Goal: Task Accomplishment & Management: Use online tool/utility

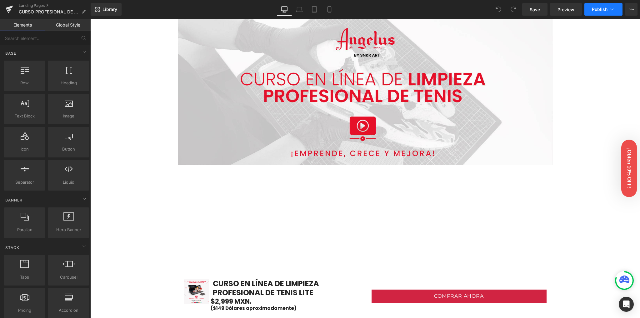
click at [602, 10] on span "Publish" at bounding box center [600, 9] width 16 height 5
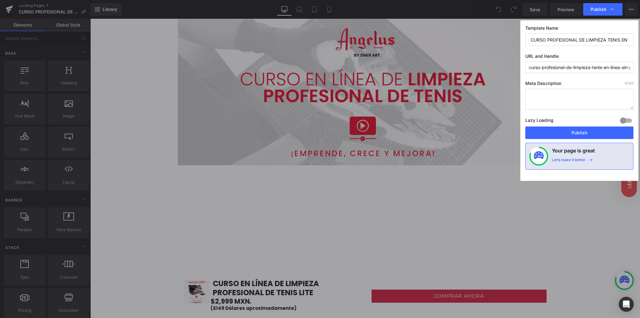
scroll to position [0, 26]
drag, startPoint x: 583, startPoint y: 68, endPoint x: 638, endPoint y: 70, distance: 54.8
click at [638, 70] on div "Template Name CURSO PROFESIONAL DE LIMPIEZA TENIS EN LINEA SIN PRODUCTO sin M U…" at bounding box center [580, 100] width 118 height 161
click at [604, 75] on div "Template Name CURSO PROFESIONAL DE LIMPIEZA TENIS EN LINEA SIN PRODUCTO sin M U…" at bounding box center [580, 100] width 118 height 161
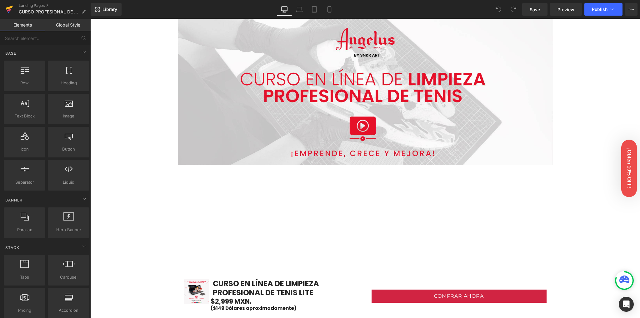
click at [8, 12] on icon at bounding box center [10, 10] width 8 height 16
click at [604, 8] on span "Publish" at bounding box center [600, 9] width 16 height 5
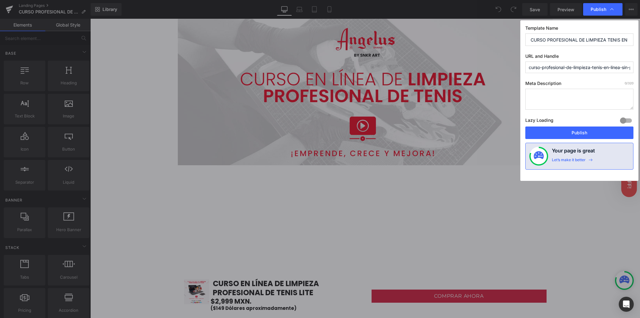
scroll to position [0, 59]
drag, startPoint x: 530, startPoint y: 41, endPoint x: 582, endPoint y: 43, distance: 51.3
click at [582, 43] on input "CURSO PROFESIONAL DE LIMPIEZA TENIS EN LINEA SIN PRODUCTO sin M" at bounding box center [580, 39] width 108 height 13
click at [595, 53] on div "Template Name CURSO PROFESIONAL DE LIMPIEZA TENIS EN LINEA SIN PRODUCTO sin M U…" at bounding box center [580, 100] width 118 height 161
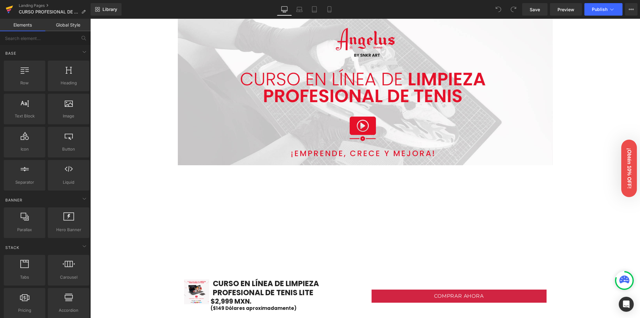
click at [13, 11] on link at bounding box center [9, 9] width 19 height 19
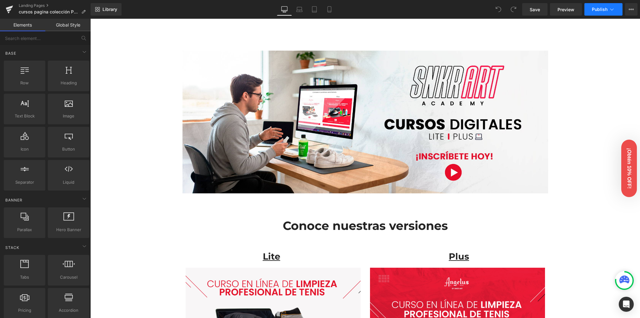
click at [605, 8] on span "Publish" at bounding box center [600, 9] width 16 height 5
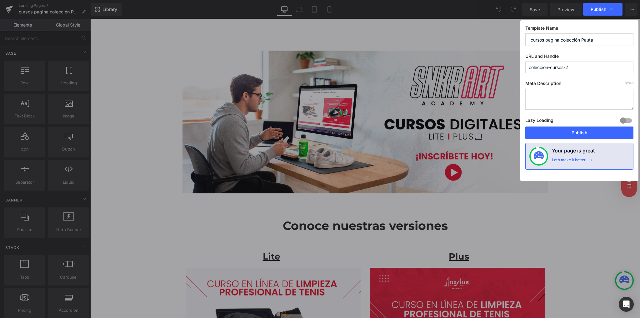
drag, startPoint x: 599, startPoint y: 40, endPoint x: 506, endPoint y: 42, distance: 92.9
click at [506, 42] on div "Publish Template Name cursos pagina colección Pauta URL and Handle coleccion-cu…" at bounding box center [320, 159] width 640 height 318
paste input "CURSO PROFESIONAL DE LIMPIEZA TENIS EN LINEA"
type input "CURSO PROFESIONAL DE LIMPIEZA TENIS EN LINEA"
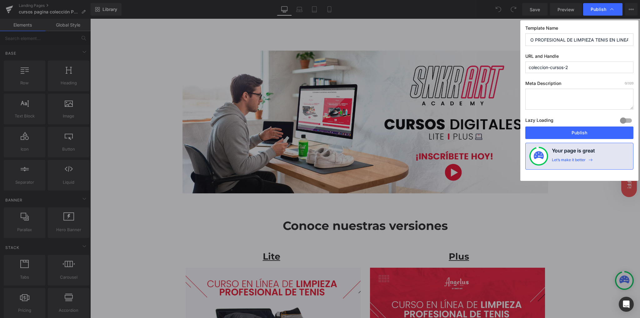
scroll to position [0, 0]
click at [575, 52] on div "Template Name CURSO PROFESIONAL DE LIMPIEZA TENIS EN LINEA URL and Handle colec…" at bounding box center [580, 100] width 118 height 161
drag, startPoint x: 526, startPoint y: 67, endPoint x: 501, endPoint y: 70, distance: 26.1
click at [494, 69] on div "Publish Template Name CURSO PROFESIONAL DE LIMPIEZA TENIS EN LINEA URL and Hand…" at bounding box center [320, 159] width 640 height 318
paste input "CURSO PROFESIONAL DE LIMPIEZA TENIS EN LINEA"
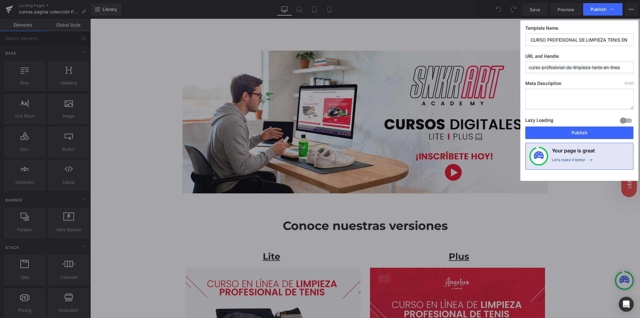
type input "curso-profesional-de-limpieza-tenis-en-linea"
click at [574, 55] on label "URL and Handle" at bounding box center [580, 57] width 108 height 8
click at [599, 13] on div "Publish" at bounding box center [602, 9] width 39 height 13
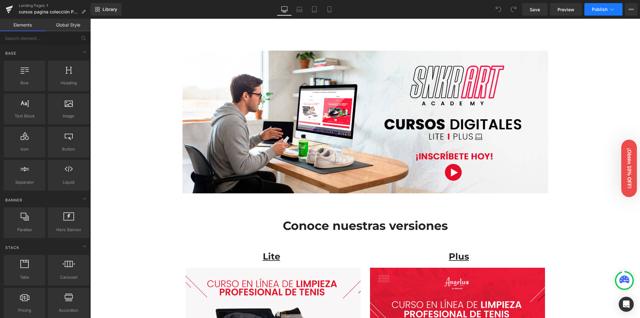
click at [595, 12] on button "Publish" at bounding box center [604, 9] width 38 height 13
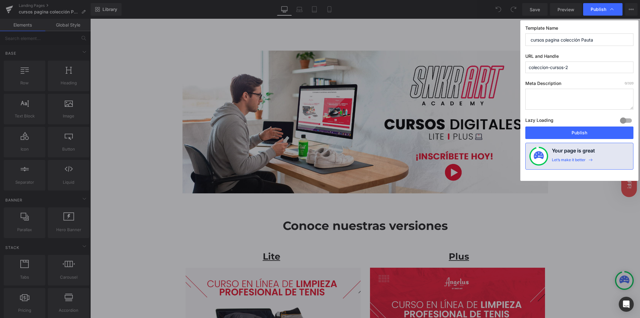
drag, startPoint x: 598, startPoint y: 37, endPoint x: 524, endPoint y: 43, distance: 74.7
click at [524, 43] on div "Template Name cursos pagina colección Pauta URL and Handle coleccion-cursos-2 M…" at bounding box center [580, 100] width 118 height 161
paste input "CURSO PROFESIONAL DE LIMPIEZA TENIS EN LINEA"
type input "CURSO PROFESIONAL DE LIMPIEZA TENIS EN LINEA"
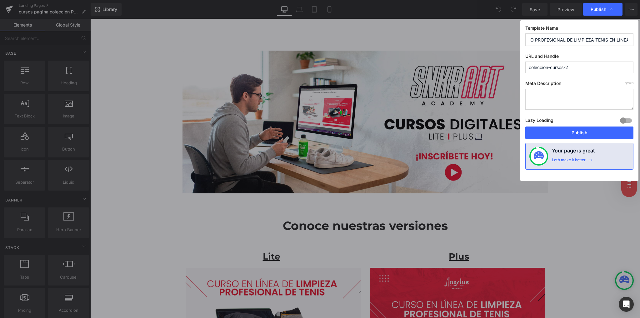
scroll to position [0, 0]
drag, startPoint x: 587, startPoint y: 68, endPoint x: 466, endPoint y: 73, distance: 120.4
click at [466, 73] on div "Publish Template Name CURSO PROFESIONAL DE LIMPIEZA TENIS EN LINEA URL and Hand…" at bounding box center [320, 159] width 640 height 318
paste input "CURSO PROFESIONAL DE LIMPIEZA TENIS EN LINEA"
type input "curso-profesional-de-limpieza-tenis-en-linea"
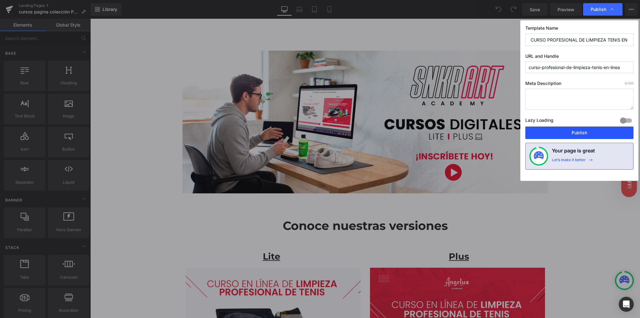
drag, startPoint x: 574, startPoint y: 136, endPoint x: 483, endPoint y: 111, distance: 94.0
click at [574, 136] on button "Publish" at bounding box center [580, 133] width 108 height 13
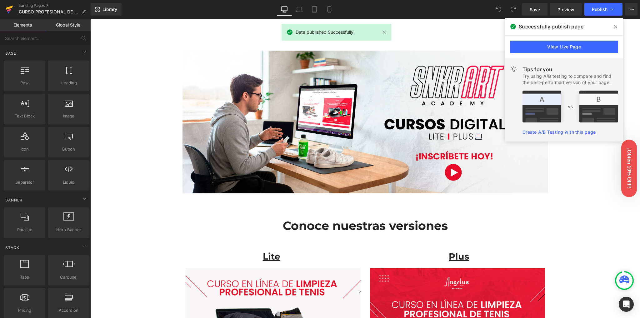
click at [14, 7] on link at bounding box center [9, 9] width 19 height 19
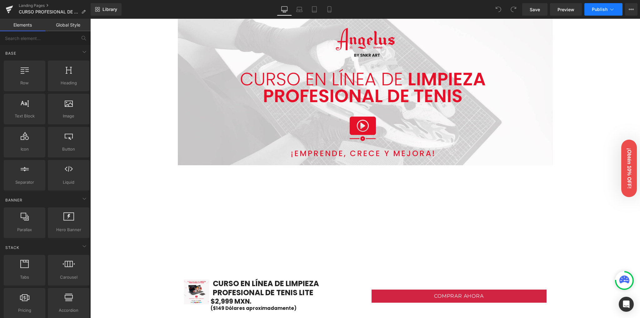
click at [598, 11] on span "Publish" at bounding box center [600, 9] width 16 height 5
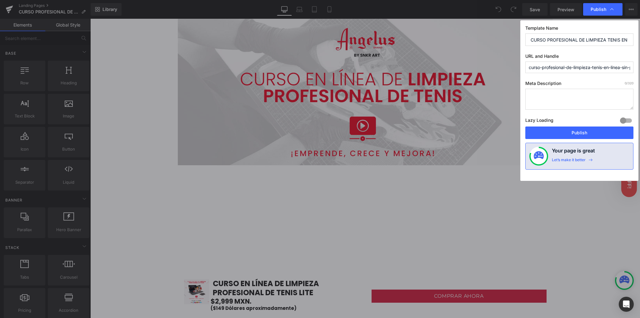
scroll to position [0, 59]
drag, startPoint x: 597, startPoint y: 38, endPoint x: 643, endPoint y: 39, distance: 46.0
click at [640, 39] on html "You are previewing how the will restyle your page. You can not edit Elements in…" at bounding box center [320, 159] width 640 height 318
drag, startPoint x: 614, startPoint y: 39, endPoint x: 618, endPoint y: 39, distance: 4.1
click at [614, 39] on input "CURSO PROFESIONAL DE LIMPIEZA TENIS EN LINEA SIN PRODUCTO sin M" at bounding box center [580, 39] width 108 height 13
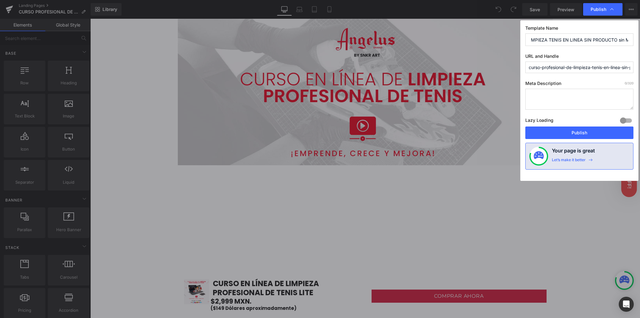
click at [618, 39] on input "CURSO PROFESIONAL DE LIMPIEZA TENIS EN LINEA SIN PRODUCTO sin M" at bounding box center [580, 39] width 108 height 13
drag, startPoint x: 617, startPoint y: 40, endPoint x: 632, endPoint y: 40, distance: 14.4
click at [632, 40] on input "CURSO PROFESIONAL DE LIMPIEZA TENIS EN LINEA SIN PRODUCTO sin M" at bounding box center [580, 39] width 108 height 13
type input "CURSO PROFESIONAL DE LIMPIEZA TENIS EN LINEA SIN PRODUCTO"
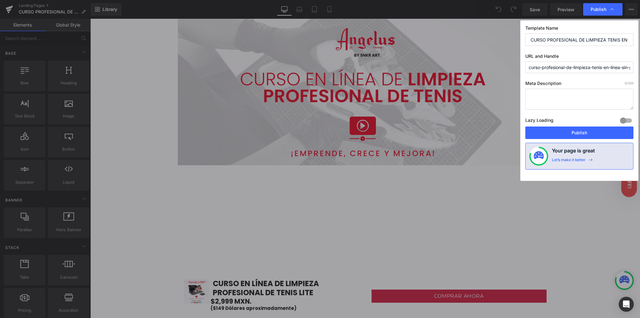
scroll to position [0, 26]
drag, startPoint x: 613, startPoint y: 67, endPoint x: 657, endPoint y: 64, distance: 44.5
click at [640, 64] on html "You are previewing how the will restyle your page. You can not edit Elements in…" at bounding box center [320, 159] width 640 height 318
click at [591, 52] on div "Template Name CURSO PROFESIONAL DE LIMPIEZA TENIS EN LINEA SIN PRODUCTO URL and…" at bounding box center [580, 100] width 118 height 161
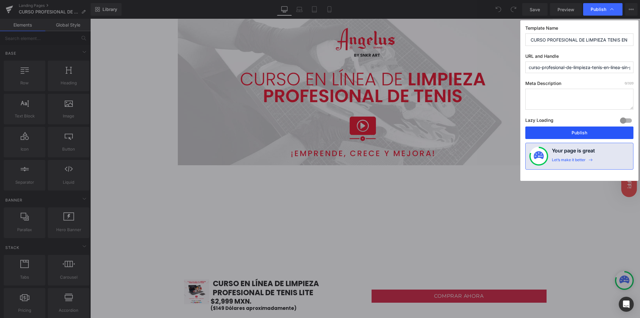
click at [580, 131] on button "Publish" at bounding box center [580, 133] width 108 height 13
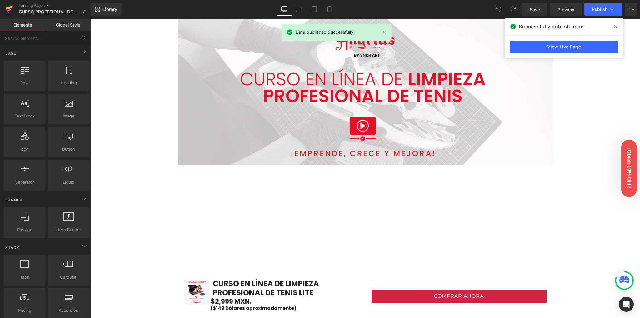
click at [5, 7] on link at bounding box center [9, 9] width 19 height 19
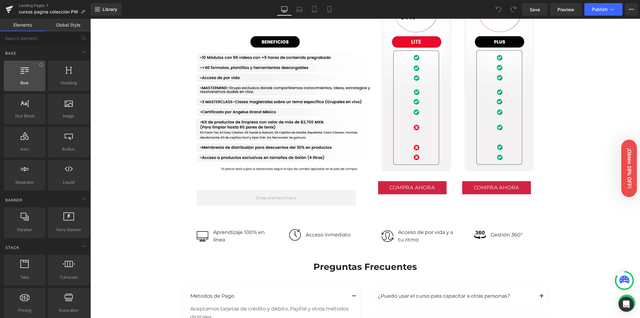
scroll to position [583, 0]
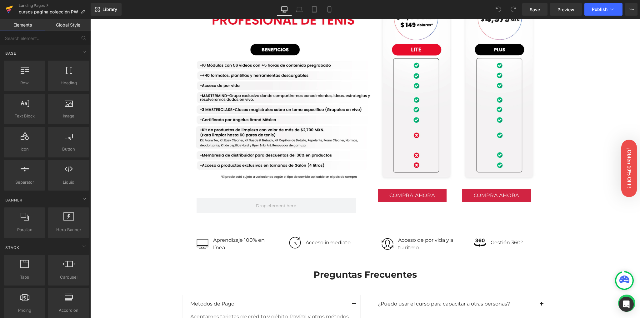
click at [9, 10] on icon at bounding box center [9, 10] width 4 height 3
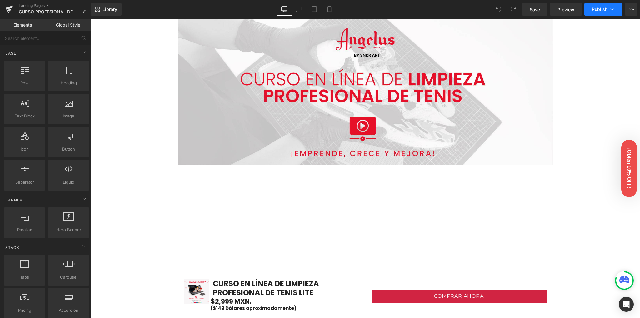
click at [596, 10] on span "Publish" at bounding box center [600, 9] width 16 height 5
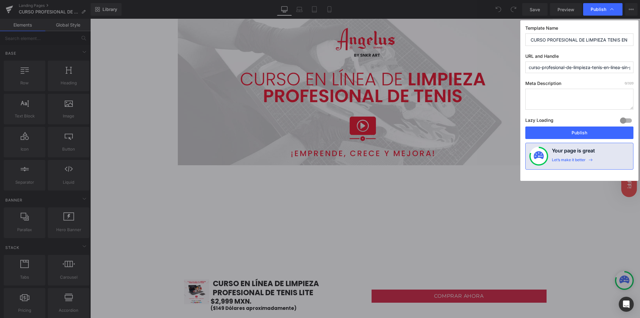
scroll to position [0, 47]
drag, startPoint x: 592, startPoint y: 39, endPoint x: 644, endPoint y: 40, distance: 52.5
click at [640, 40] on html "You are previewing how the will restyle your page. You can not edit Elements in…" at bounding box center [320, 159] width 640 height 318
click at [597, 45] on input "CURSO PROFESIONAL DE LIMPIEZA TENIS EN LINEA SIN PRODUCTO" at bounding box center [580, 39] width 108 height 13
drag, startPoint x: 595, startPoint y: 38, endPoint x: 630, endPoint y: 41, distance: 35.8
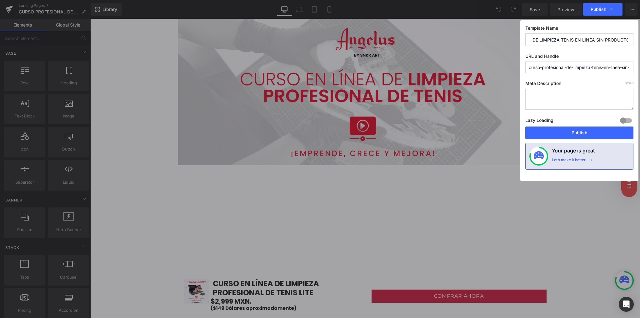
click at [630, 41] on input "CURSO PROFESIONAL DE LIMPIEZA TENIS EN LINEA SIN PRODUCTO" at bounding box center [580, 39] width 108 height 13
type input "CURSO PROFESIONAL DE LIMPIEZA TENIS EN LINEA LITE"
drag, startPoint x: 589, startPoint y: 68, endPoint x: 602, endPoint y: 65, distance: 13.6
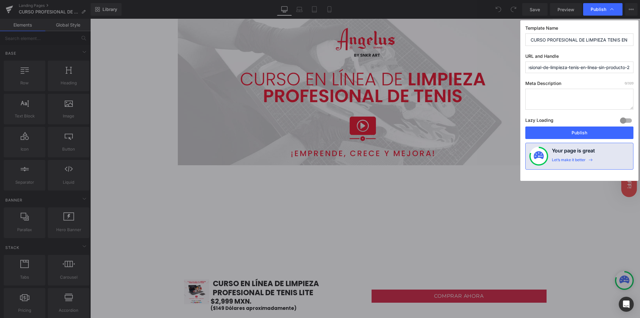
click at [627, 78] on div "Template Name CURSO PROFESIONAL DE LIMPIEZA TENIS EN LINEA LITE URL and Handle …" at bounding box center [580, 100] width 118 height 161
click at [603, 65] on input "curso-profesional-de-limpieza-tenis-en-linea-sin-producto-2" at bounding box center [580, 68] width 108 height 12
drag, startPoint x: 598, startPoint y: 67, endPoint x: 627, endPoint y: 70, distance: 29.0
click at [627, 70] on input "curso-profesional-de-limpieza-tenis-en-linea-sin-producto-2" at bounding box center [580, 68] width 108 height 12
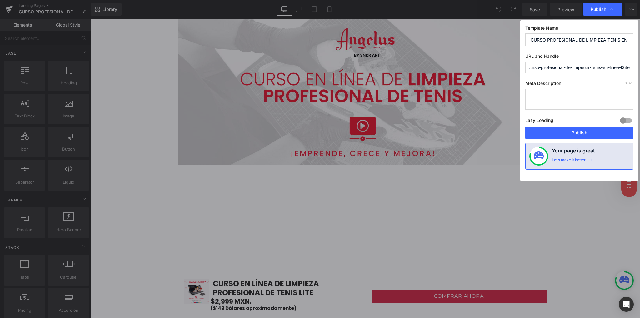
click at [629, 66] on input "curso-profesional-de-limpieza-tenis-en-linea-l2ite" at bounding box center [580, 68] width 108 height 12
drag, startPoint x: 632, startPoint y: 68, endPoint x: 622, endPoint y: 72, distance: 10.7
click at [622, 72] on input "curso-profesional-de-limpieza-tenis-en-linea-l2ite" at bounding box center [580, 68] width 108 height 12
click at [585, 53] on div "Template Name CURSO PROFESIONAL DE LIMPIEZA TENIS EN LINEA LITE URL and Handle …" at bounding box center [580, 100] width 118 height 161
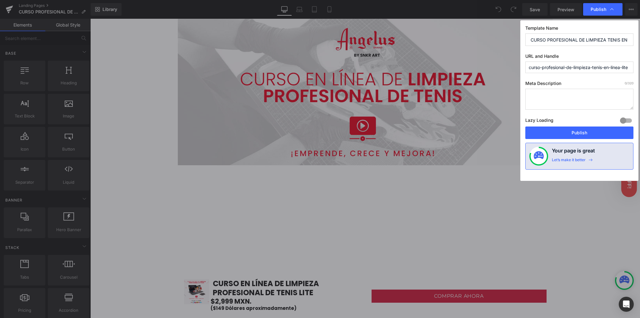
scroll to position [0, 1]
drag, startPoint x: 620, startPoint y: 68, endPoint x: 642, endPoint y: 67, distance: 22.3
click at [640, 67] on html "You are previewing how the will restyle your page. You can not edit Elements in…" at bounding box center [320, 159] width 640 height 318
click at [625, 69] on input "curso-profesional-de-limpieza-tenis-en-linea-lite" at bounding box center [580, 68] width 108 height 12
click at [628, 68] on input "curso-profesional-de-limpieza-tenis-en-linea-lite" at bounding box center [580, 68] width 108 height 12
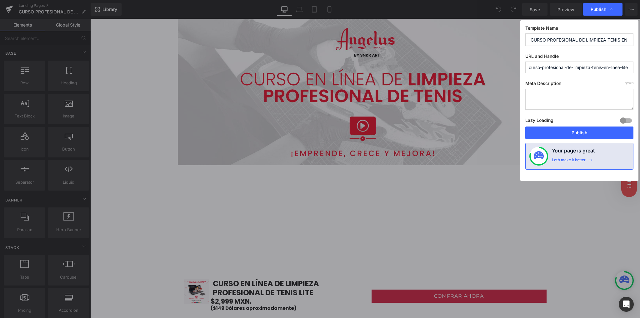
click at [630, 68] on input "curso-profesional-de-limpieza-tenis-en-linea-lite" at bounding box center [580, 68] width 108 height 12
type input "curso-profesional-de-limpieza-tenis-en-línea-lite-2"
click at [582, 77] on div "Template Name CURSO PROFESIONAL DE LIMPIEZA TENIS EN LINEA LITE URL and Handle …" at bounding box center [580, 100] width 118 height 161
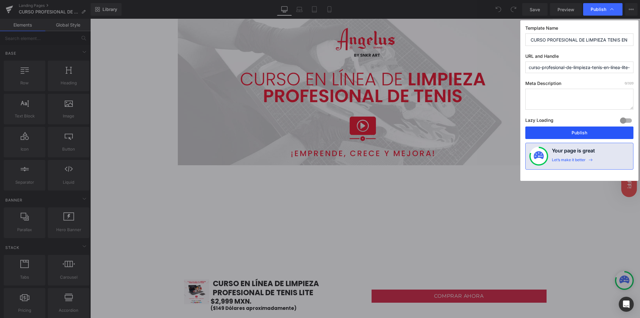
click at [571, 132] on button "Publish" at bounding box center [580, 133] width 108 height 13
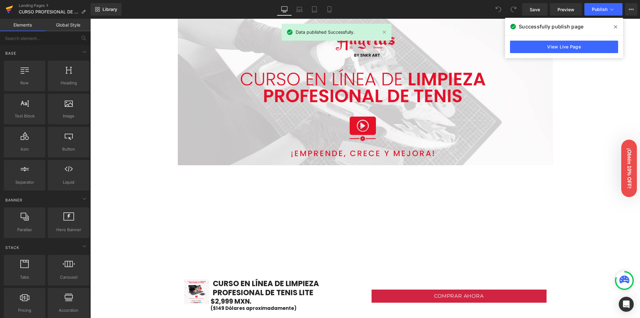
click at [10, 12] on icon at bounding box center [10, 10] width 8 height 16
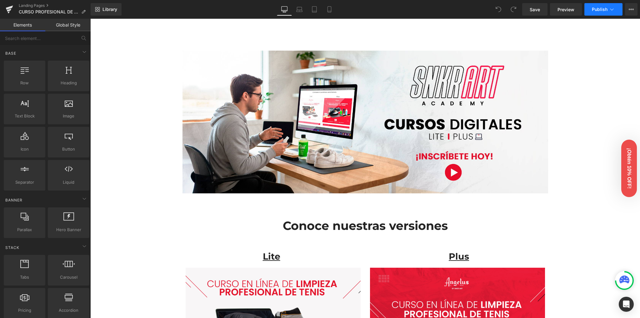
click at [600, 11] on span "Publish" at bounding box center [600, 9] width 16 height 5
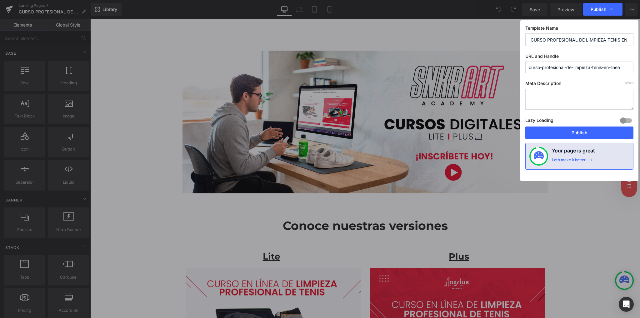
drag, startPoint x: 583, startPoint y: 67, endPoint x: 630, endPoint y: 70, distance: 47.3
click at [640, 70] on html "You are previewing how the will restyle your page. You can not edit Elements in…" at bounding box center [320, 159] width 640 height 318
click at [584, 55] on label "URL and Handle" at bounding box center [580, 57] width 108 height 8
drag, startPoint x: 584, startPoint y: 39, endPoint x: 601, endPoint y: 46, distance: 17.5
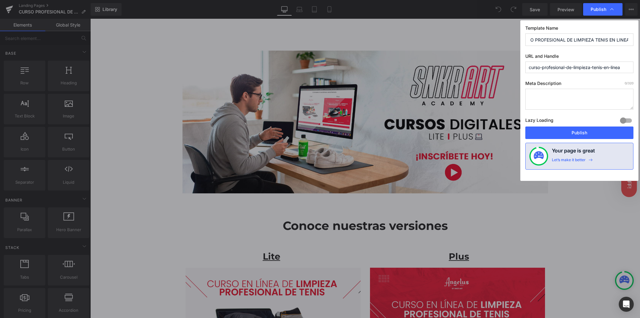
click at [637, 39] on div "Template Name CURSO PROFESIONAL DE LIMPIEZA TENIS EN LINEA URL and Handle curso…" at bounding box center [580, 100] width 118 height 161
click at [594, 49] on div "Template Name CURSO PROFESIONAL DE LIMPIEZA TENIS EN LINEA URL and Handle curso…" at bounding box center [580, 100] width 118 height 161
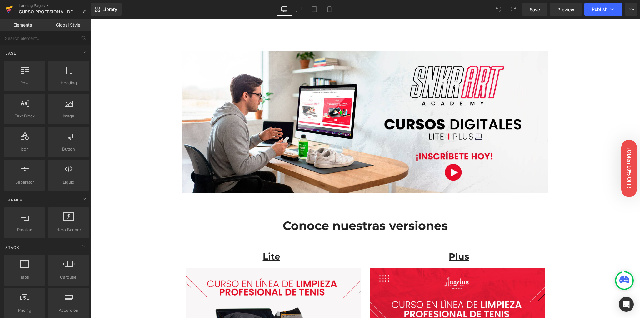
click at [6, 12] on icon at bounding box center [10, 10] width 8 height 16
click at [558, 10] on link "Preview" at bounding box center [566, 9] width 32 height 13
click at [571, 9] on span "Preview" at bounding box center [566, 9] width 17 height 7
click at [569, 9] on span "Preview" at bounding box center [566, 9] width 17 height 7
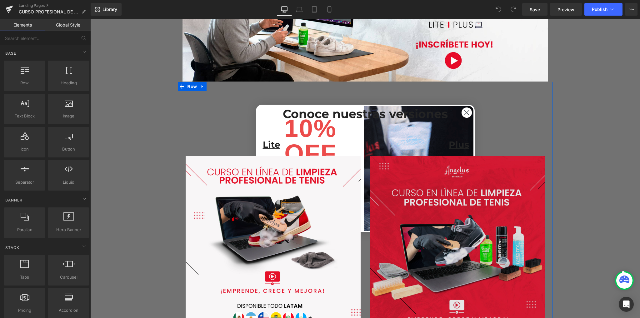
scroll to position [125, 0]
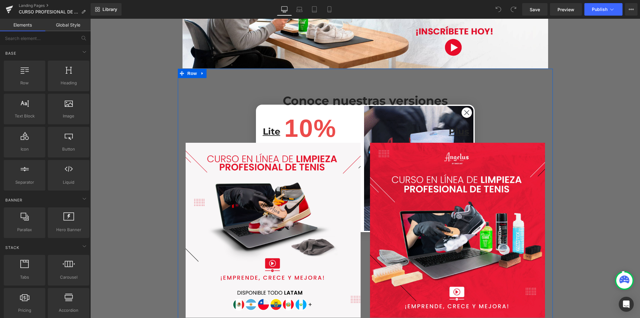
click at [90, 19] on div "48px" at bounding box center [90, 19] width 0 height 0
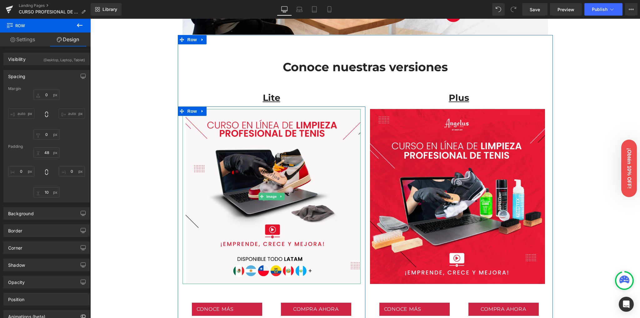
scroll to position [292, 0]
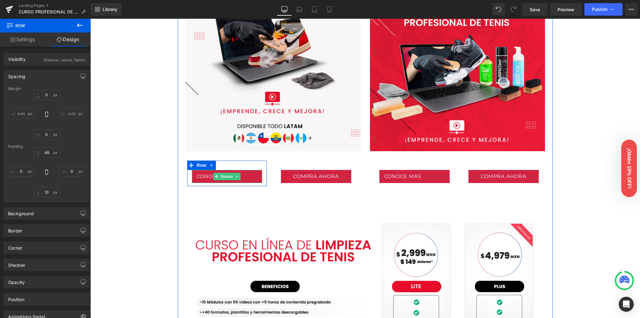
click at [220, 179] on span "Button" at bounding box center [227, 177] width 14 height 8
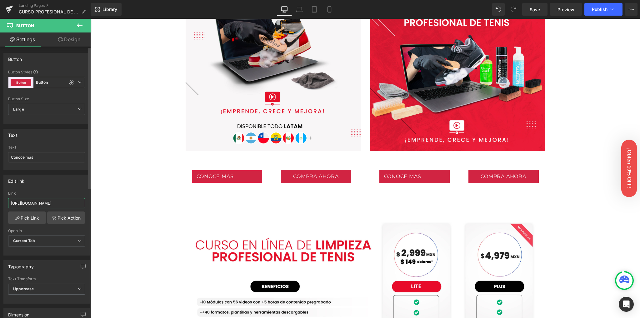
click at [46, 204] on input "[URL][DOMAIN_NAME]" at bounding box center [46, 203] width 77 height 10
paste input "lite"
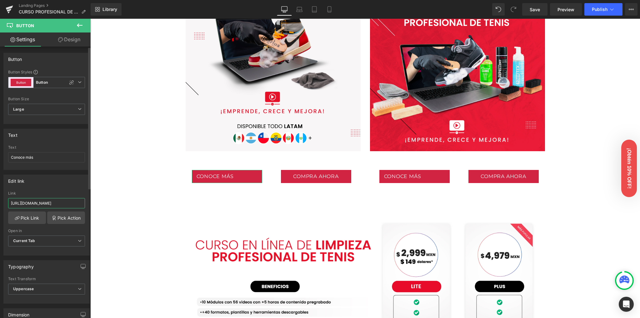
type input "[URL][DOMAIN_NAME]"
click at [51, 178] on div "Edit link" at bounding box center [47, 181] width 86 height 12
click at [533, 11] on span "Save" at bounding box center [535, 9] width 10 height 7
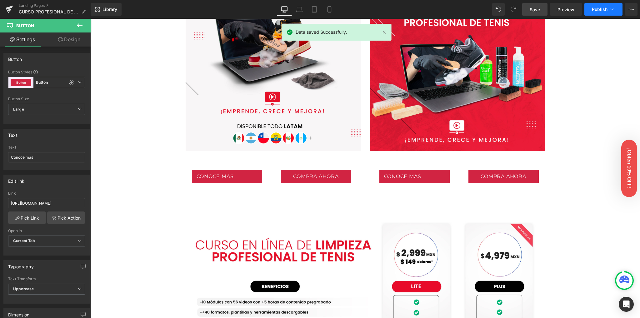
click at [598, 11] on span "Publish" at bounding box center [600, 9] width 16 height 5
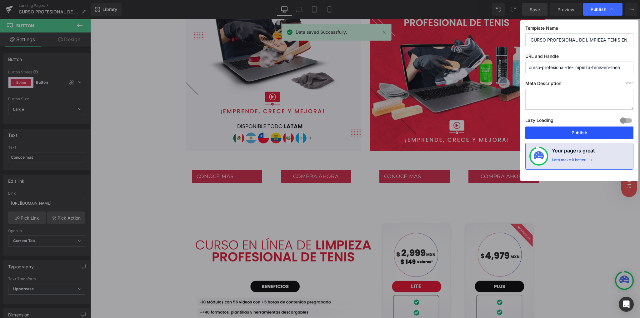
click at [564, 133] on button "Publish" at bounding box center [580, 133] width 108 height 13
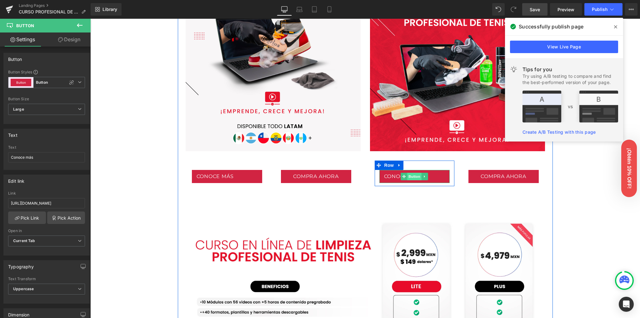
click at [410, 175] on span "Button" at bounding box center [414, 177] width 14 height 8
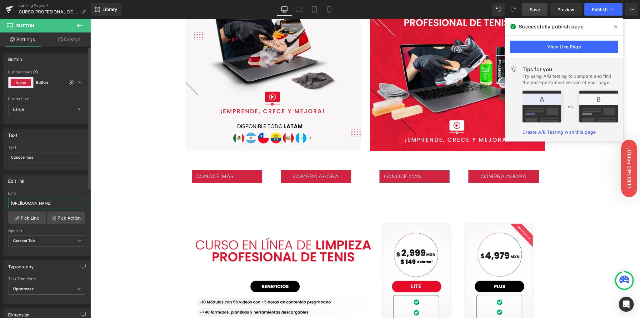
click at [46, 202] on input "[URL][DOMAIN_NAME]" at bounding box center [46, 203] width 77 height 10
paste input "a/gempages?preview=89608192046&type=template-page&page=curso-profesional-de-lim…"
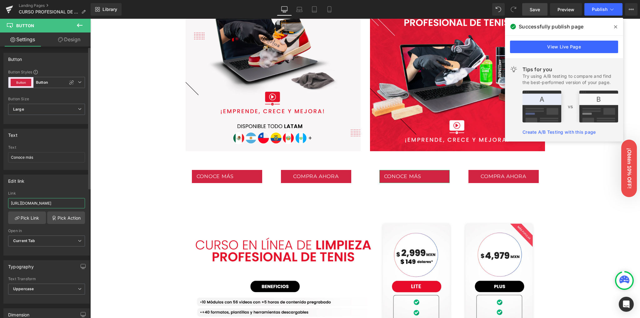
type input "[URL][DOMAIN_NAME]"
click at [50, 191] on div "Link" at bounding box center [46, 193] width 77 height 4
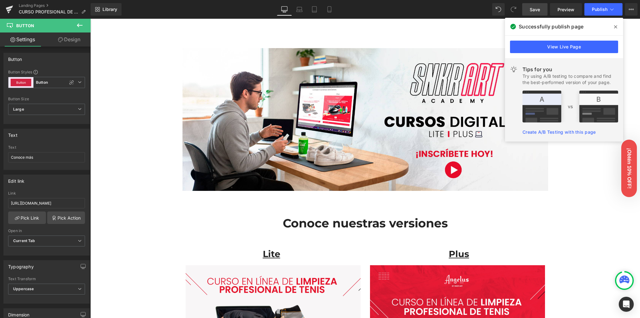
scroll to position [0, 0]
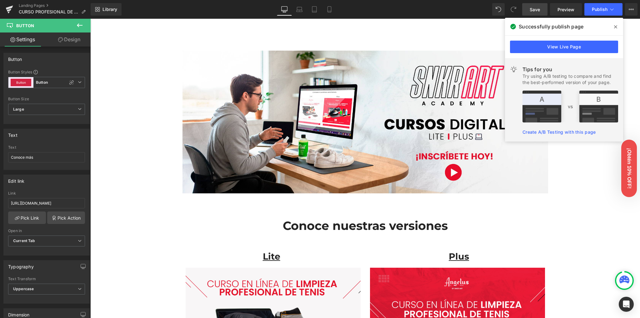
click at [542, 8] on link "Save" at bounding box center [534, 9] width 25 height 13
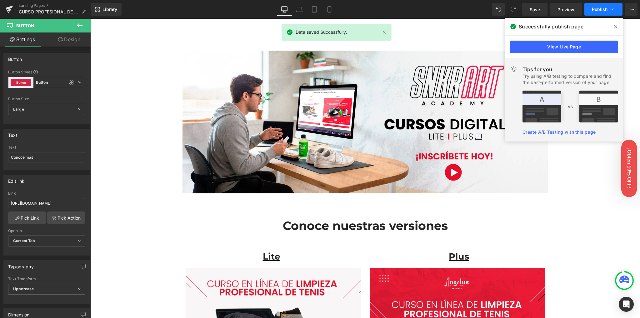
click at [595, 9] on span "Publish" at bounding box center [600, 9] width 16 height 5
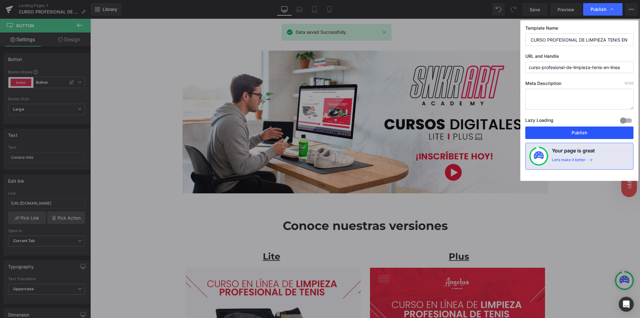
drag, startPoint x: 566, startPoint y: 133, endPoint x: 348, endPoint y: 129, distance: 218.2
click at [566, 133] on button "Publish" at bounding box center [580, 133] width 108 height 13
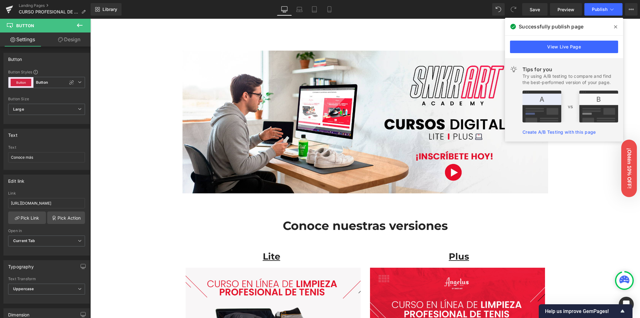
click at [615, 26] on icon at bounding box center [615, 26] width 3 height 3
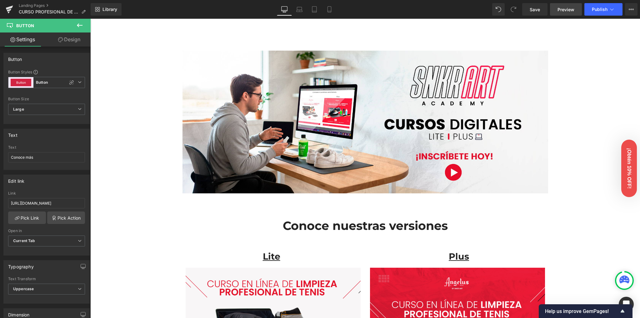
click at [558, 8] on span "Preview" at bounding box center [566, 9] width 17 height 7
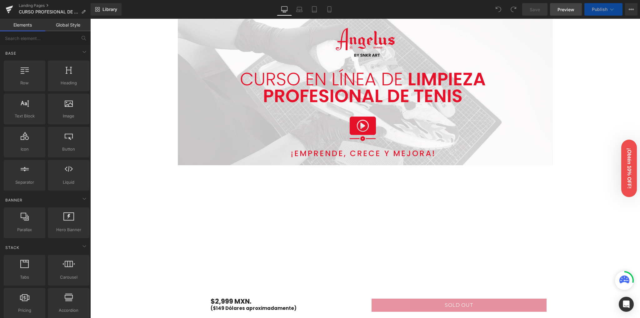
click at [563, 14] on link "Preview" at bounding box center [566, 9] width 32 height 13
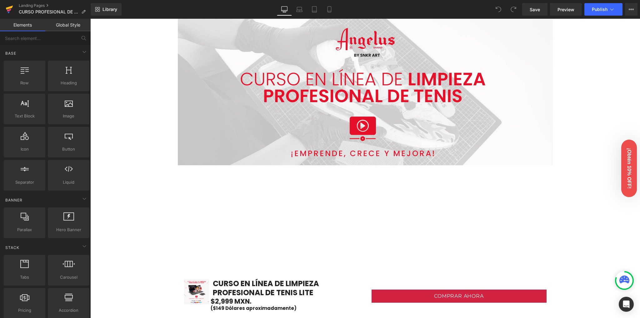
click at [8, 8] on icon at bounding box center [9, 8] width 7 height 4
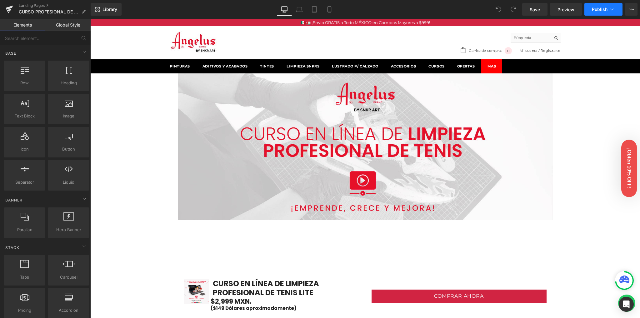
click at [597, 10] on span "Publish" at bounding box center [600, 9] width 16 height 5
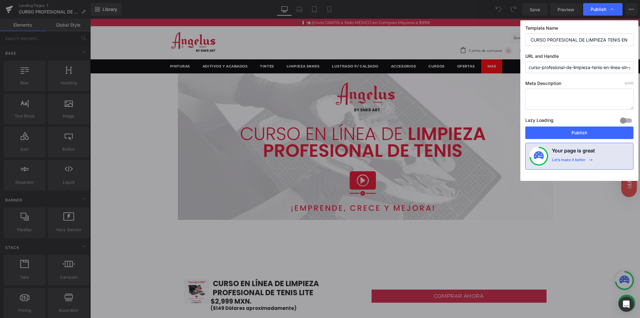
scroll to position [0, 21]
drag, startPoint x: 576, startPoint y: 67, endPoint x: 564, endPoint y: 72, distance: 13.5
click at [640, 71] on html "You are previewing how the will restyle your page. You can not edit Elements in…" at bounding box center [320, 159] width 640 height 318
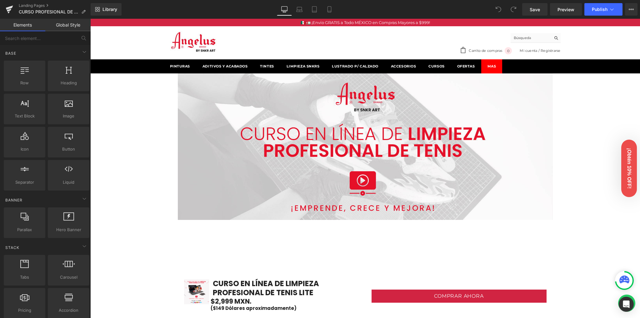
drag, startPoint x: 425, startPoint y: 58, endPoint x: 335, endPoint y: 39, distance: 92.3
click at [7, 10] on icon at bounding box center [9, 10] width 4 height 3
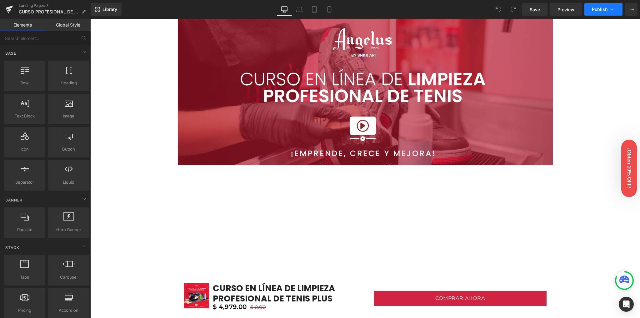
click at [608, 8] on button "Publish" at bounding box center [604, 9] width 38 height 13
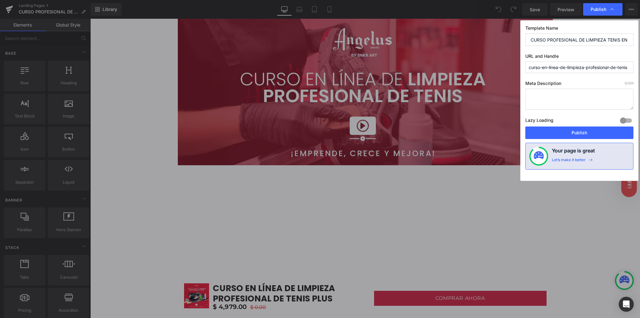
scroll to position [0, 12]
drag, startPoint x: 605, startPoint y: 41, endPoint x: 643, endPoint y: 43, distance: 37.9
click at [640, 43] on html "You are previewing how the will restyle your page. You can not edit Elements in…" at bounding box center [320, 159] width 640 height 318
drag, startPoint x: 603, startPoint y: 67, endPoint x: 630, endPoint y: 70, distance: 27.7
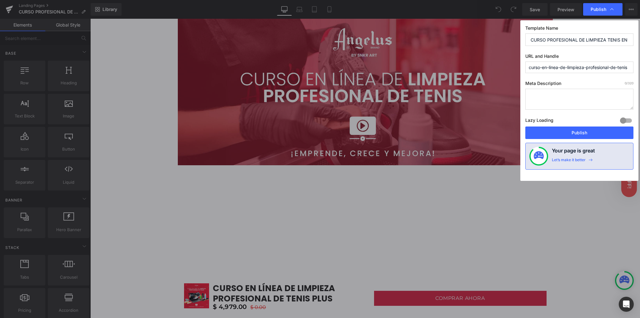
click at [635, 70] on div "Template Name CURSO PROFESIONAL DE LIMPIEZA TENIS EN LINEA URL and Handle curso…" at bounding box center [580, 100] width 118 height 161
click at [598, 68] on input "curso-en-linea-de-limpieza-profesional-de-tenis" at bounding box center [580, 68] width 108 height 12
drag, startPoint x: 549, startPoint y: 70, endPoint x: 638, endPoint y: 70, distance: 89.1
click at [638, 70] on div "Template Name CURSO PROFESIONAL DE LIMPIEZA TENIS EN LINEA URL and Handle curso…" at bounding box center [580, 100] width 118 height 161
click at [626, 69] on input "curso-en-linea-de-limpieza-profesional-de-tenis" at bounding box center [580, 68] width 108 height 12
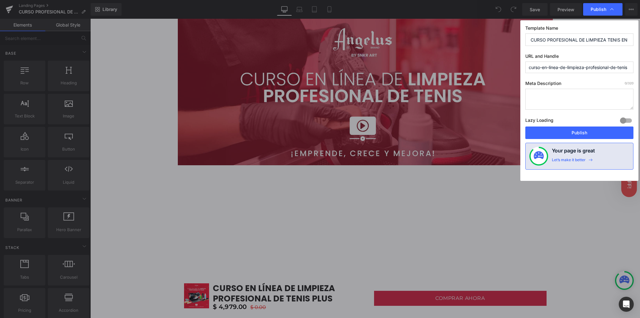
click at [630, 68] on input "curso-en-linea-de-limpieza-profesional-de-tenis" at bounding box center [580, 68] width 108 height 12
type input "curso-en-linea-de-limpieza-profesional-de-tenis-plus-2"
click at [594, 54] on label "URL and Handle" at bounding box center [580, 57] width 108 height 8
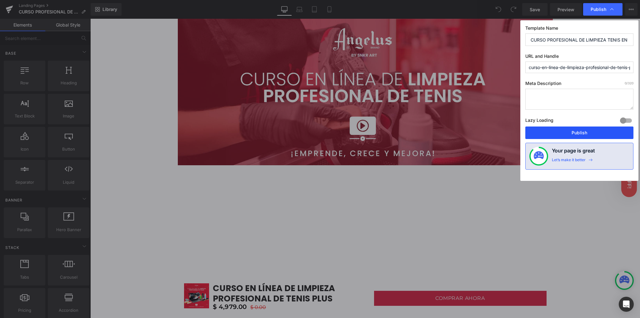
drag, startPoint x: 556, startPoint y: 134, endPoint x: 453, endPoint y: 128, distance: 103.4
click at [556, 134] on button "Publish" at bounding box center [580, 133] width 108 height 13
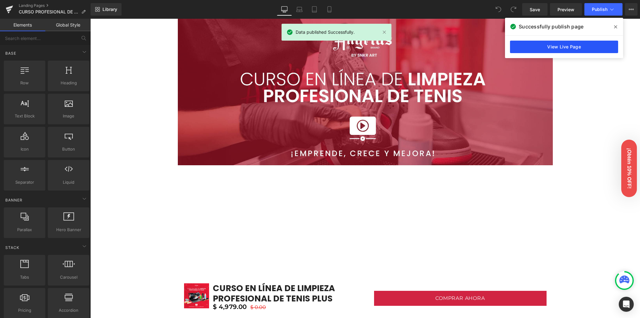
click at [558, 49] on link "View Live Page" at bounding box center [564, 47] width 108 height 13
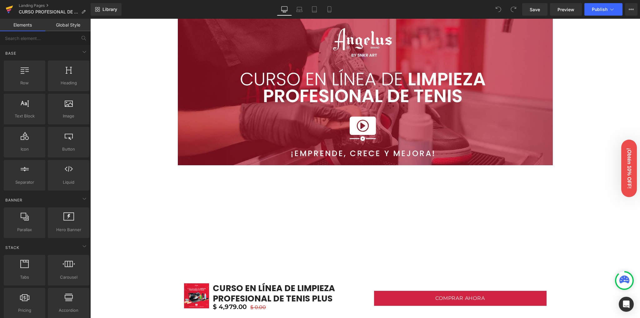
click at [6, 11] on icon at bounding box center [10, 10] width 8 height 16
click at [593, 9] on span "Publish" at bounding box center [600, 9] width 16 height 5
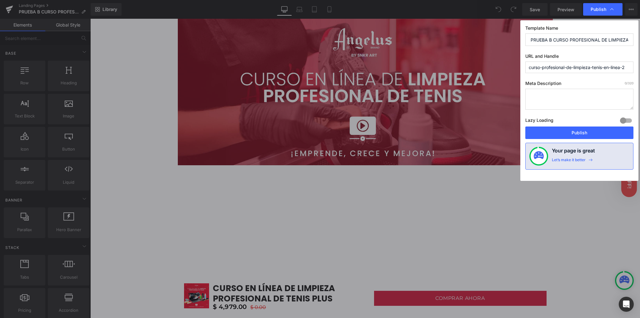
drag, startPoint x: 628, startPoint y: 68, endPoint x: 624, endPoint y: 68, distance: 3.4
click at [624, 68] on input "curso-profesional-de-limpieza-tenis-en-linea-2" at bounding box center [580, 68] width 108 height 12
type input "curso-profesional-de-limpieza-tenis-en-línea-plus-2"
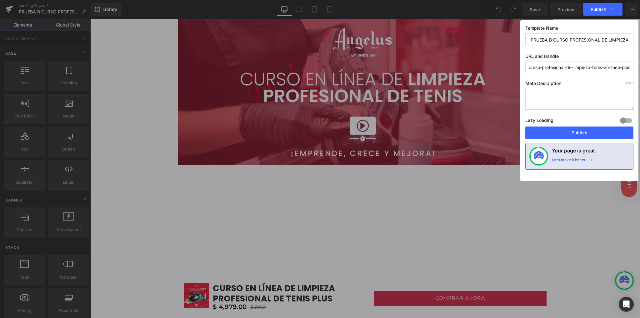
click at [598, 76] on div "Template Name PRUEBA B CURSO PROFESIONAL DE LIMPIEZA TENIS EN LINEA URL and Han…" at bounding box center [580, 100] width 118 height 161
drag, startPoint x: 567, startPoint y: 132, endPoint x: 474, endPoint y: 106, distance: 96.8
click at [567, 132] on button "Publish" at bounding box center [580, 133] width 108 height 13
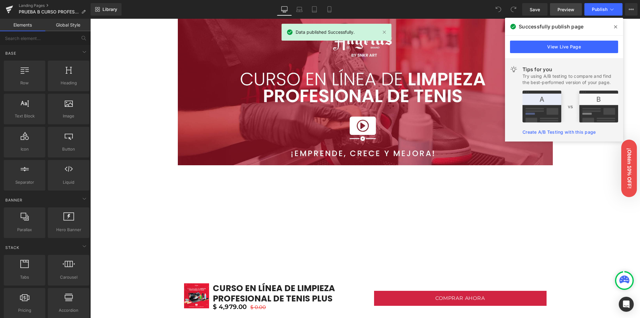
click at [564, 14] on link "Preview" at bounding box center [566, 9] width 32 height 13
